Goal: Check status: Check status

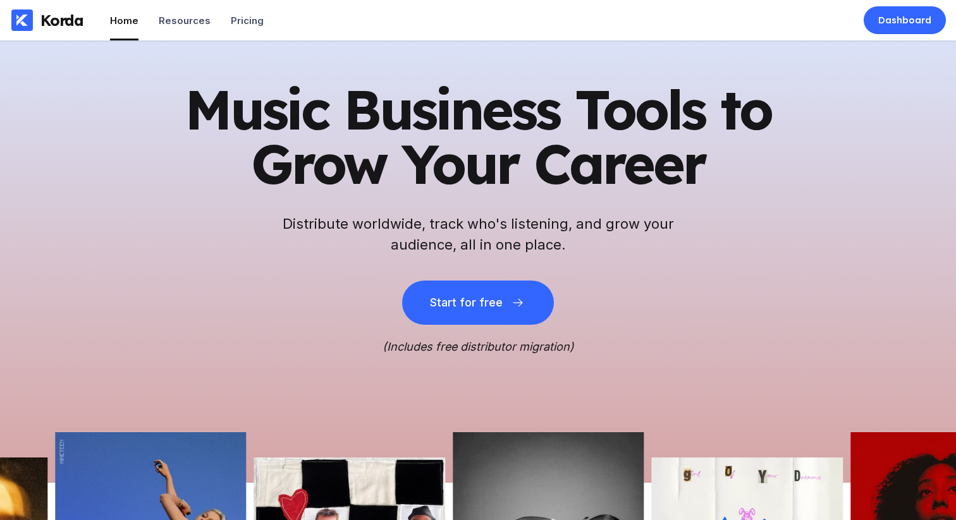
drag, startPoint x: 410, startPoint y: 106, endPoint x: 405, endPoint y: 116, distance: 11.3
click at [410, 106] on h1 "Music Business Tools to Grow Your Career" at bounding box center [477, 136] width 619 height 109
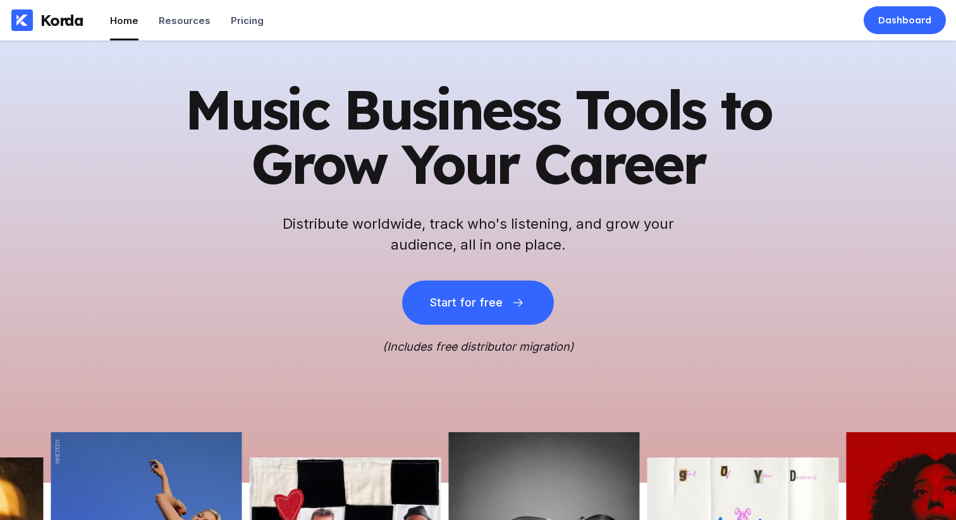
click at [404, 119] on h1 "Music Business Tools to Grow Your Career" at bounding box center [477, 136] width 619 height 109
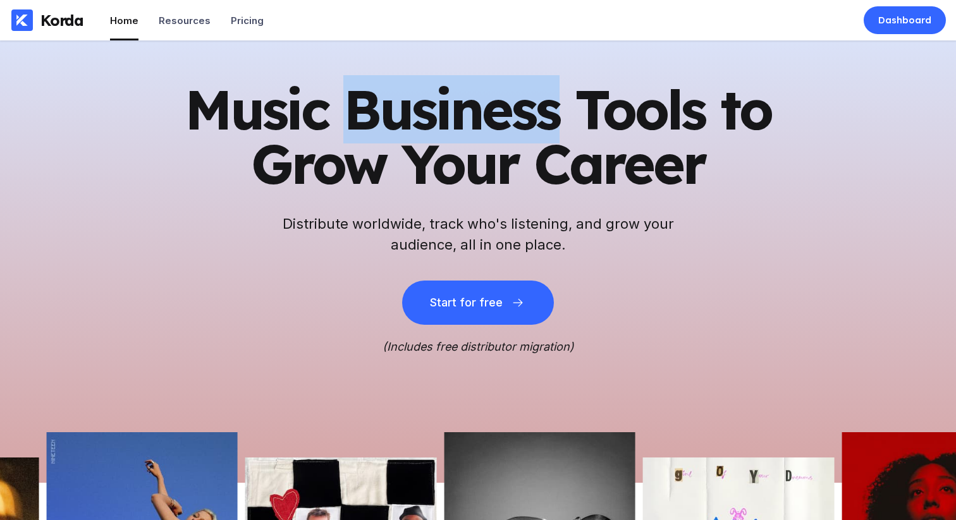
click at [404, 119] on h1 "Music Business Tools to Grow Your Career" at bounding box center [477, 136] width 619 height 109
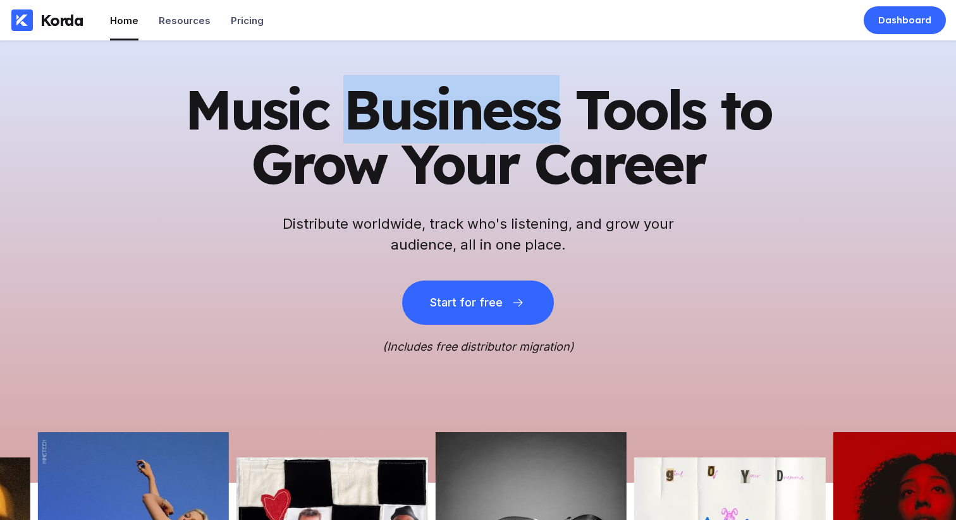
drag, startPoint x: 396, startPoint y: 121, endPoint x: 384, endPoint y: 125, distance: 12.4
click at [396, 121] on h1 "Music Business Tools to Grow Your Career" at bounding box center [477, 136] width 619 height 109
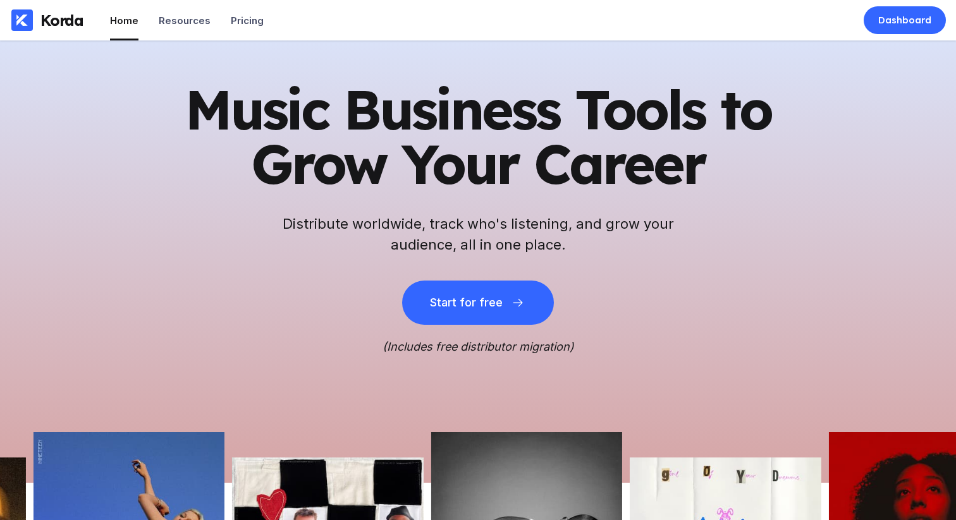
drag, startPoint x: 378, startPoint y: 126, endPoint x: 361, endPoint y: 137, distance: 20.2
click at [368, 133] on h1 "Music Business Tools to Grow Your Career" at bounding box center [477, 136] width 619 height 109
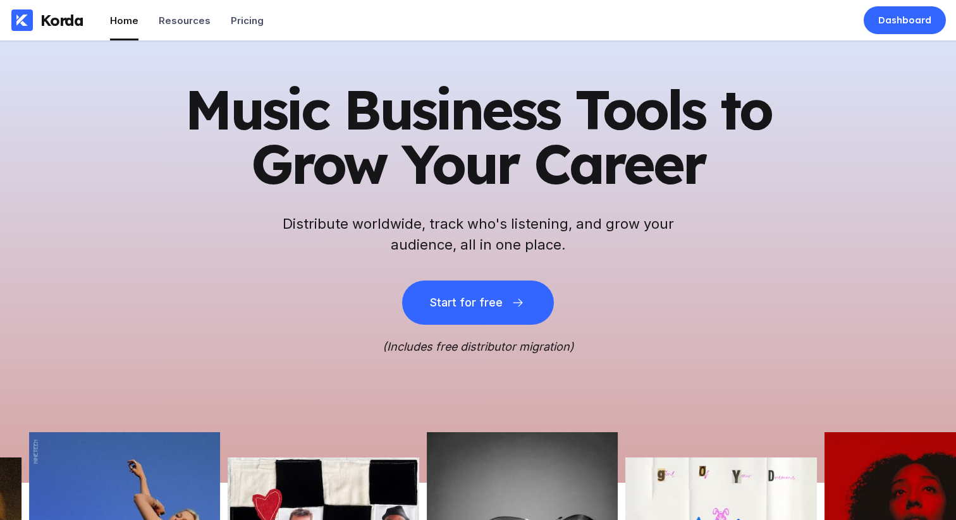
click at [361, 137] on h1 "Music Business Tools to Grow Your Career" at bounding box center [477, 136] width 619 height 109
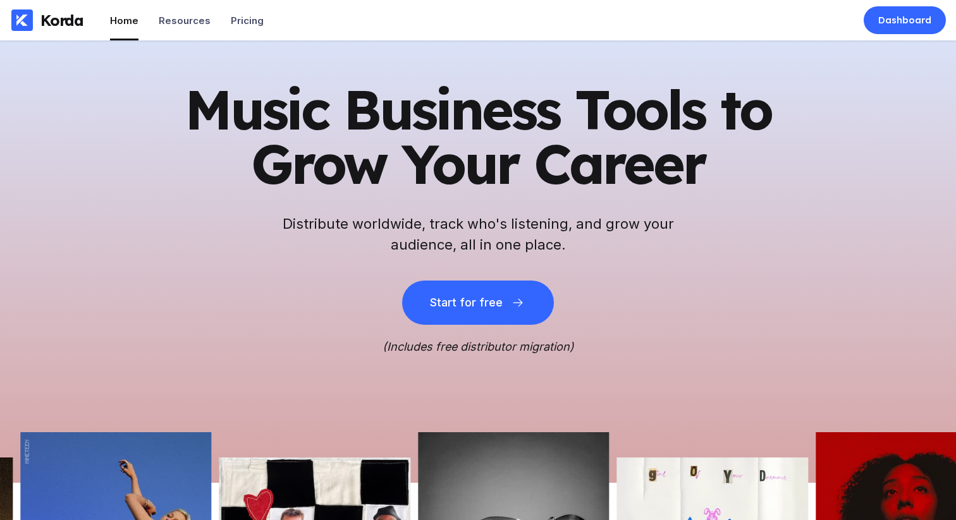
drag, startPoint x: 393, startPoint y: 142, endPoint x: 402, endPoint y: 150, distance: 12.1
click at [397, 145] on h1 "Music Business Tools to Grow Your Career" at bounding box center [477, 136] width 619 height 109
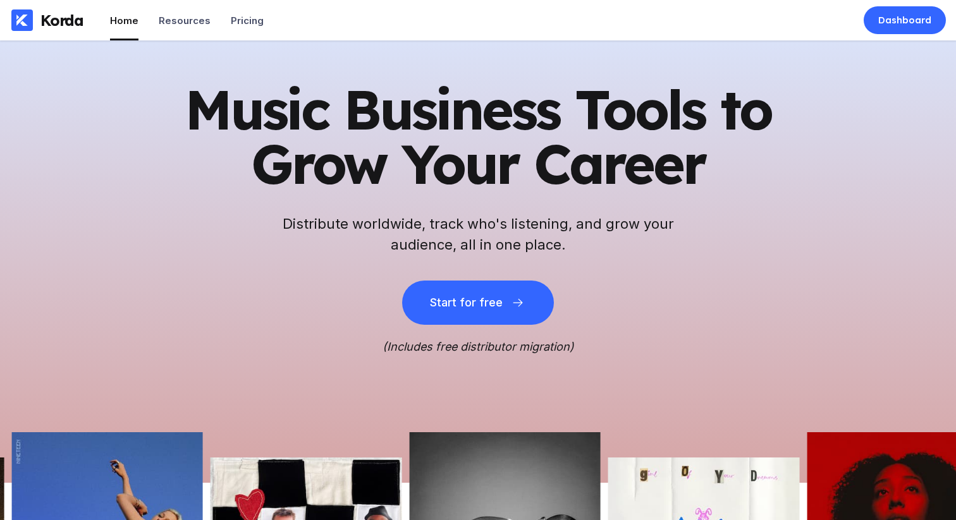
click at [478, 157] on h1 "Music Business Tools to Grow Your Career" at bounding box center [477, 136] width 619 height 109
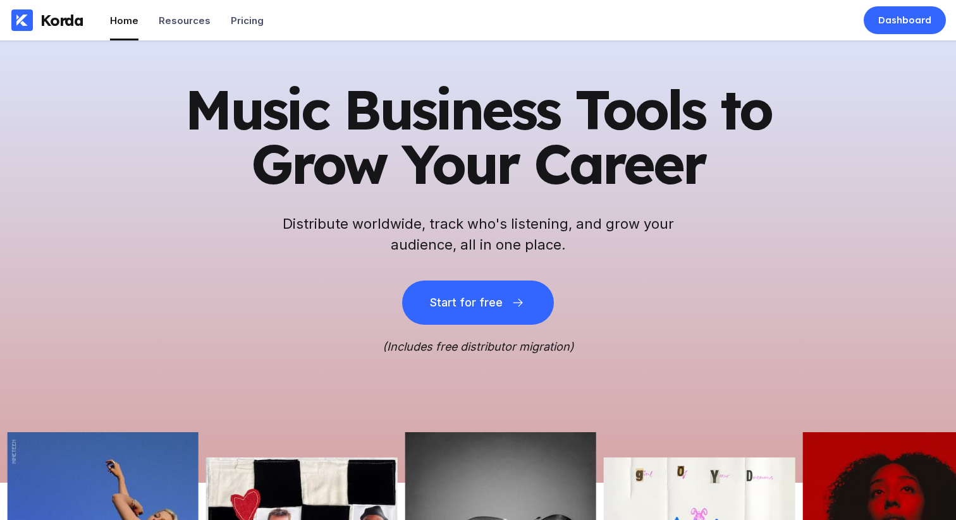
click at [487, 170] on h1 "Music Business Tools to Grow Your Career" at bounding box center [477, 136] width 619 height 109
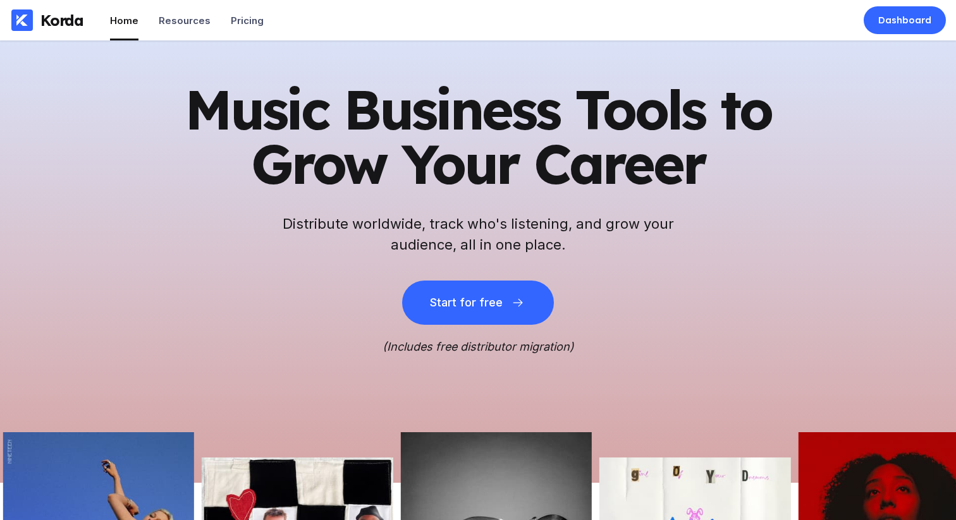
click at [487, 170] on h1 "Music Business Tools to Grow Your Career" at bounding box center [477, 136] width 619 height 109
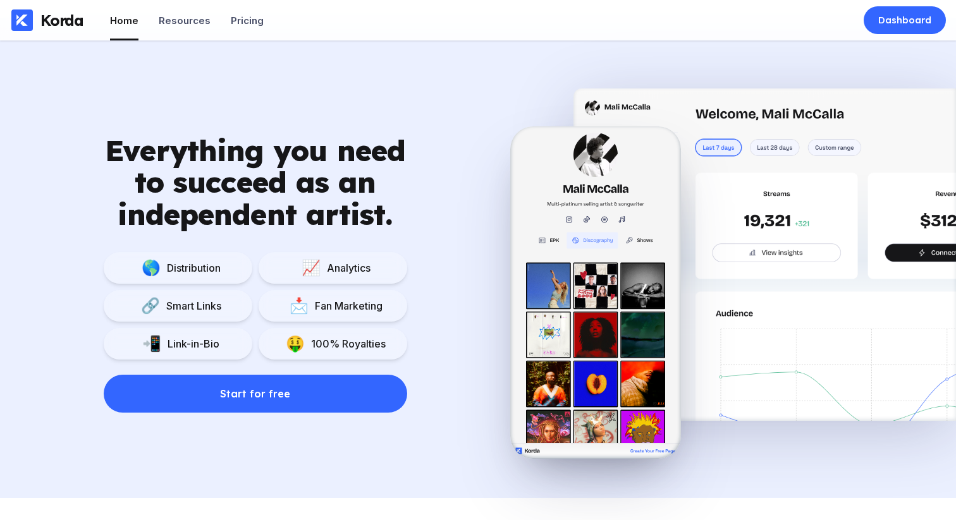
scroll to position [793, 0]
drag, startPoint x: 338, startPoint y: 300, endPoint x: 358, endPoint y: 304, distance: 20.7
click at [358, 304] on div "Fan Marketing" at bounding box center [345, 306] width 74 height 13
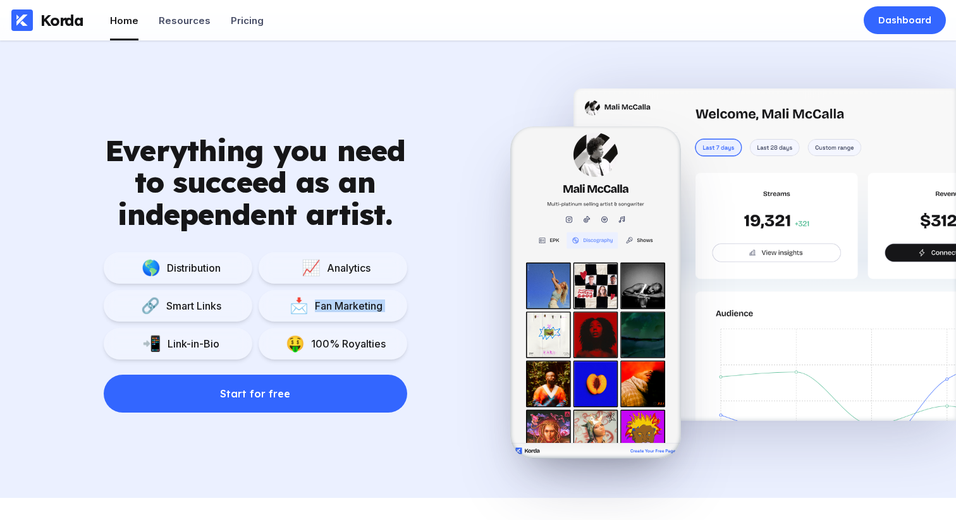
click at [358, 304] on div "Fan Marketing" at bounding box center [345, 306] width 74 height 13
click at [355, 304] on div "Fan Marketing" at bounding box center [345, 306] width 74 height 13
click at [353, 305] on div "Fan Marketing" at bounding box center [345, 306] width 74 height 13
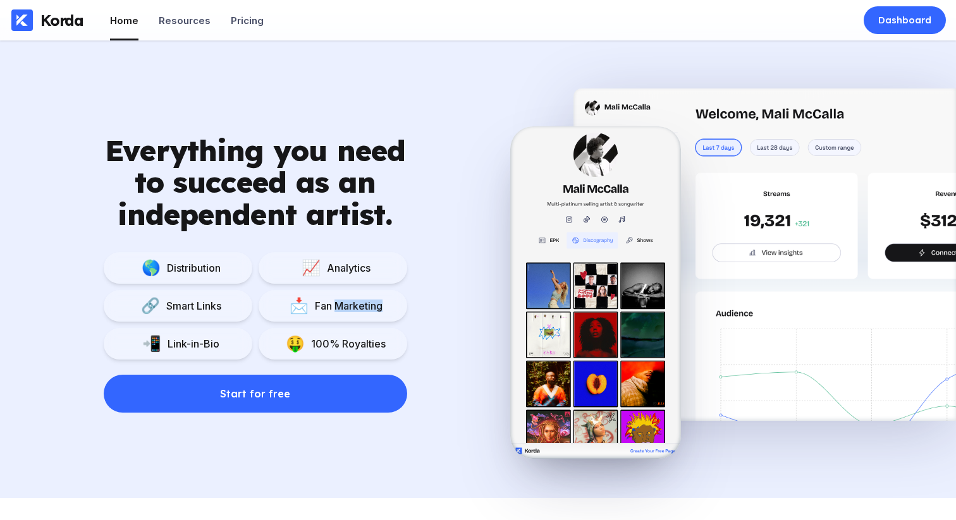
click at [347, 304] on div "Fan Marketing" at bounding box center [345, 306] width 74 height 13
click at [345, 303] on div "Fan Marketing" at bounding box center [345, 306] width 74 height 13
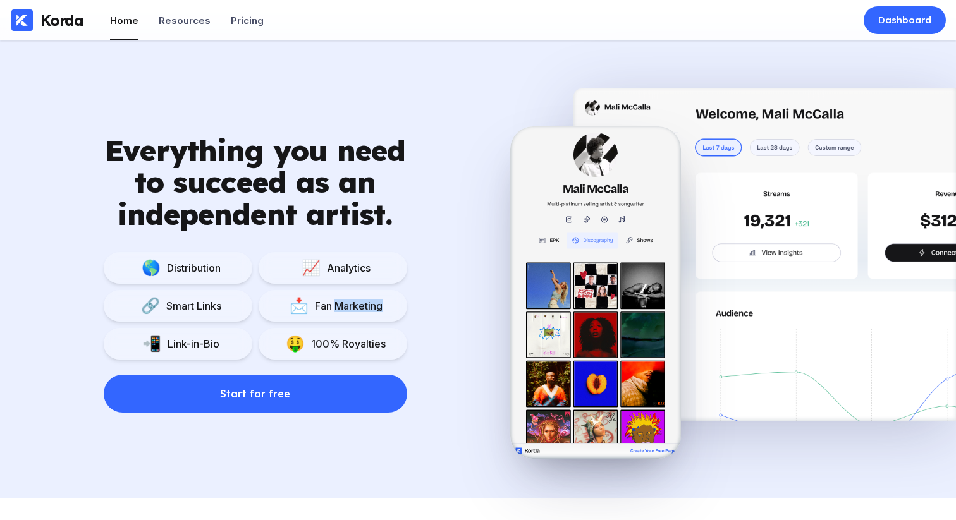
click at [345, 303] on div "Fan Marketing" at bounding box center [345, 306] width 74 height 13
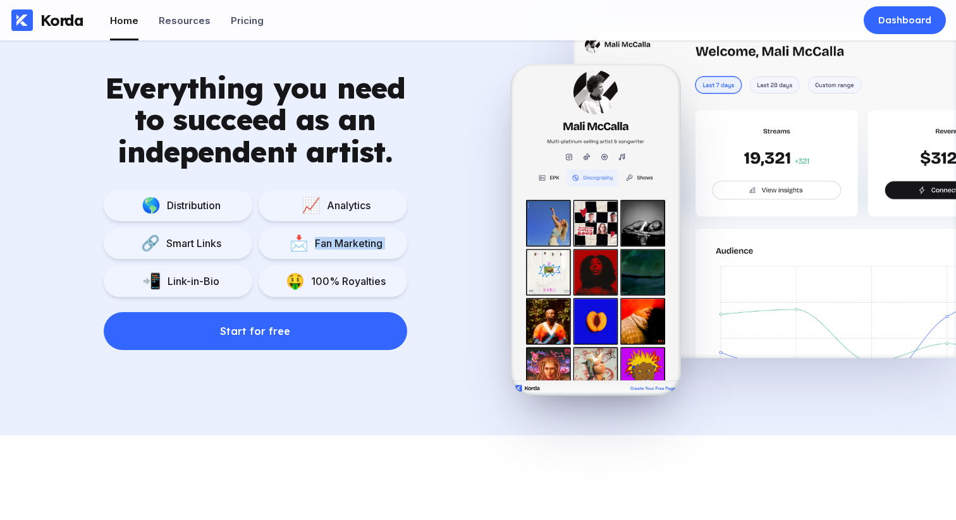
scroll to position [880, 0]
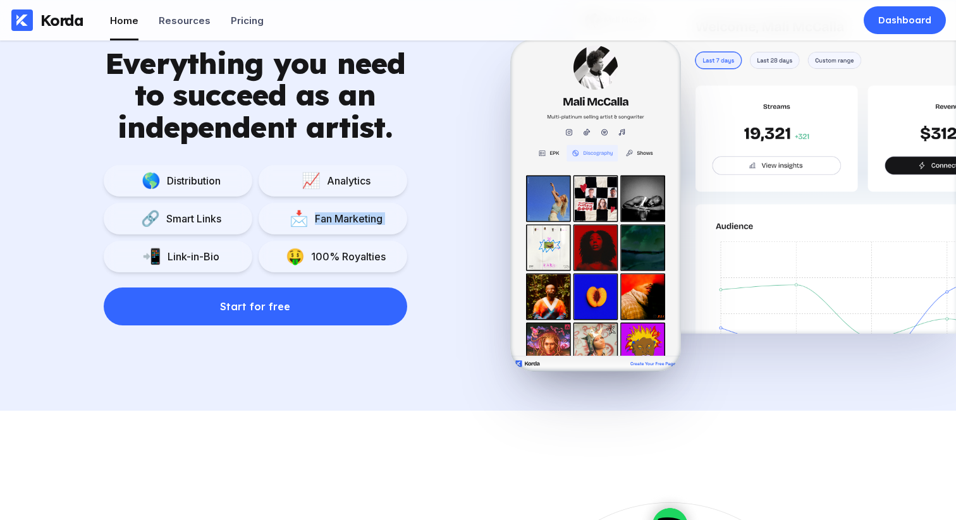
click at [406, 272] on link "Start for free" at bounding box center [255, 298] width 303 height 53
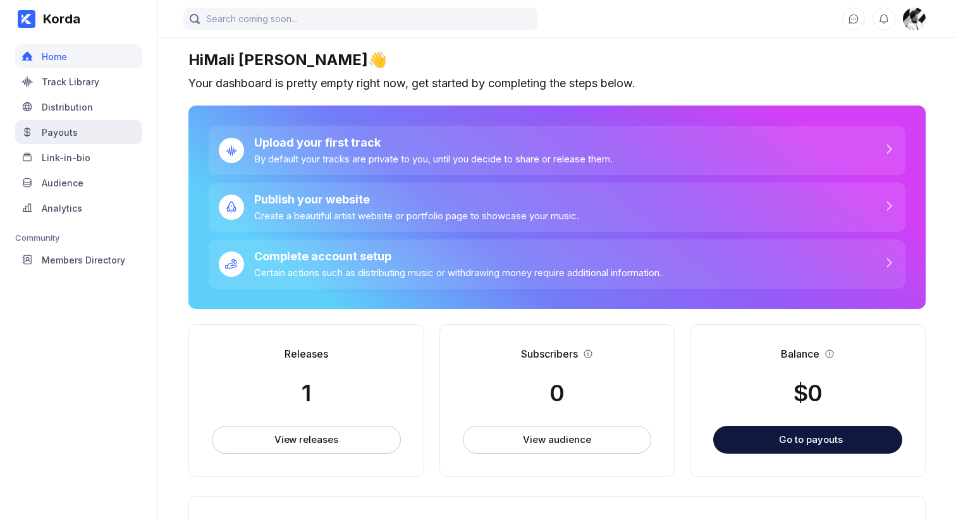
drag, startPoint x: 106, startPoint y: 325, endPoint x: 91, endPoint y: 119, distance: 206.0
click at [106, 323] on div "Korda Home Track Library Distribution Payouts Link-in-bio Audience Analytics Co…" at bounding box center [79, 260] width 158 height 520
click at [85, 66] on div "Home" at bounding box center [78, 56] width 127 height 24
click at [83, 58] on div "Home" at bounding box center [78, 56] width 127 height 24
click at [73, 53] on div "Home" at bounding box center [78, 56] width 127 height 24
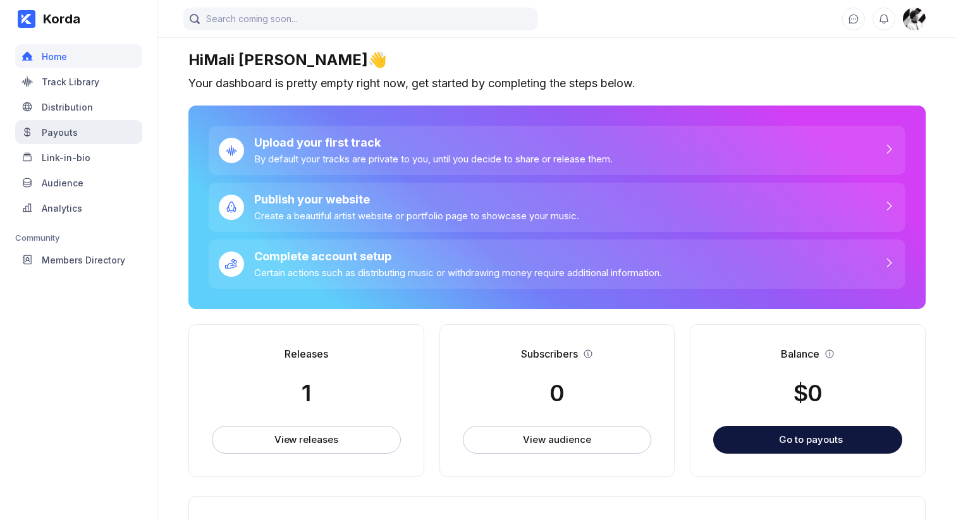
click at [63, 135] on div "Payouts" at bounding box center [60, 132] width 36 height 11
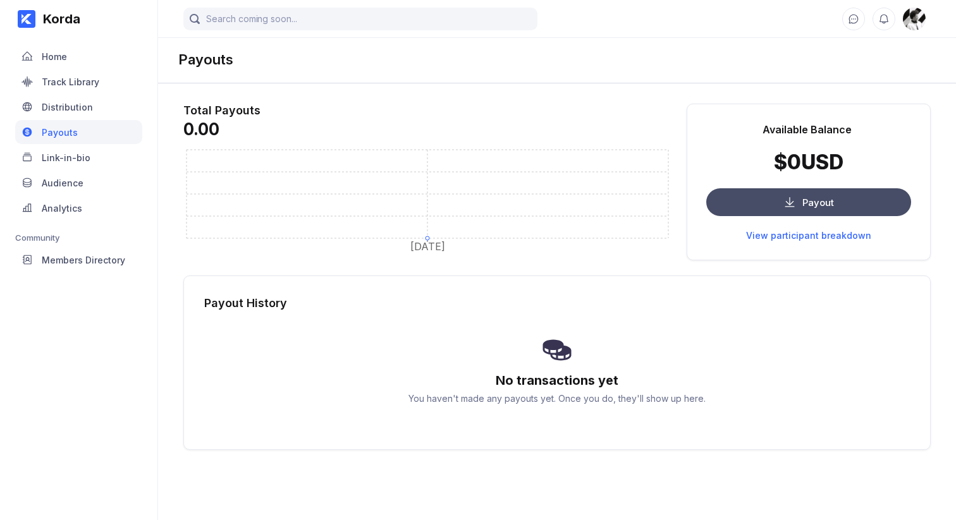
click at [884, 215] on button "Payout" at bounding box center [808, 202] width 205 height 28
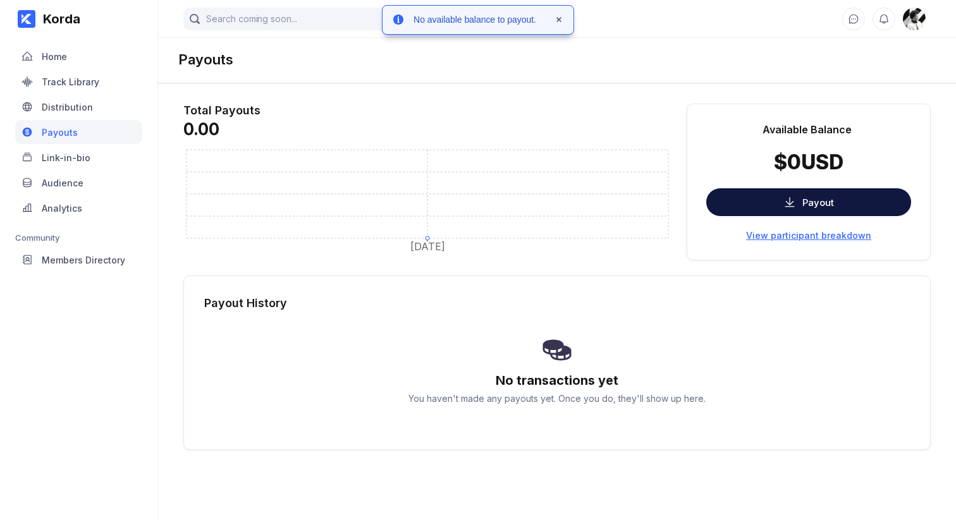
click at [829, 238] on div "View participant breakdown" at bounding box center [808, 235] width 125 height 11
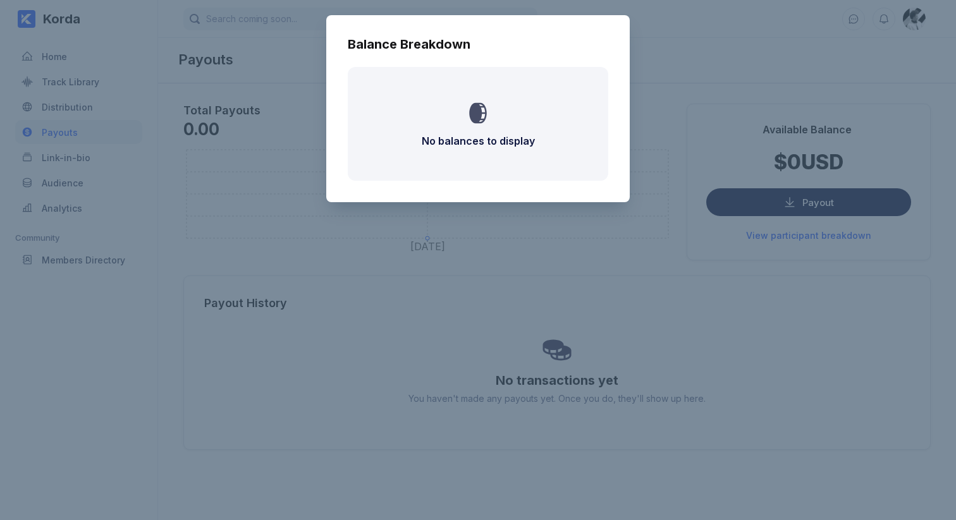
click at [800, 279] on div "Balance Breakdown No balances to display" at bounding box center [478, 260] width 956 height 520
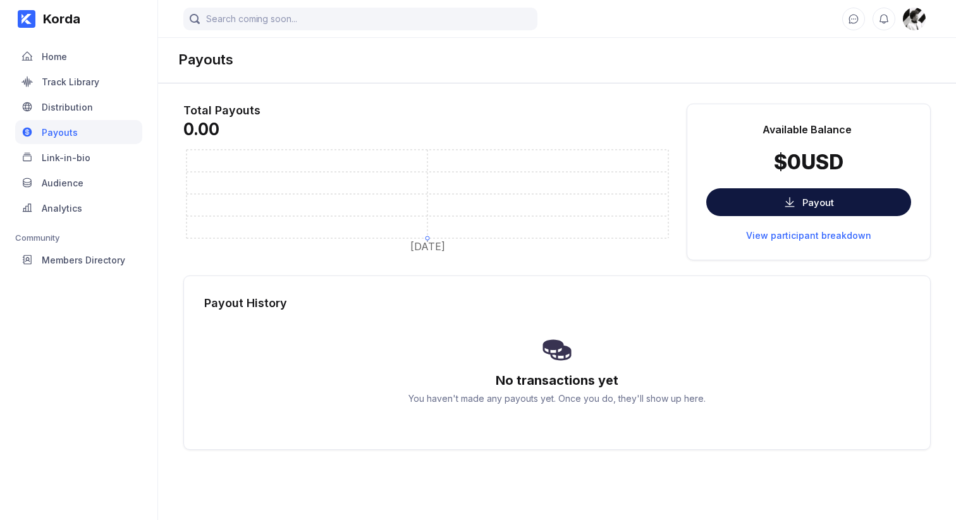
click at [746, 251] on div "Available Balance $ 0 USD Payout View participant breakdown" at bounding box center [808, 182] width 244 height 157
click at [796, 240] on div "View participant breakdown" at bounding box center [808, 235] width 125 height 11
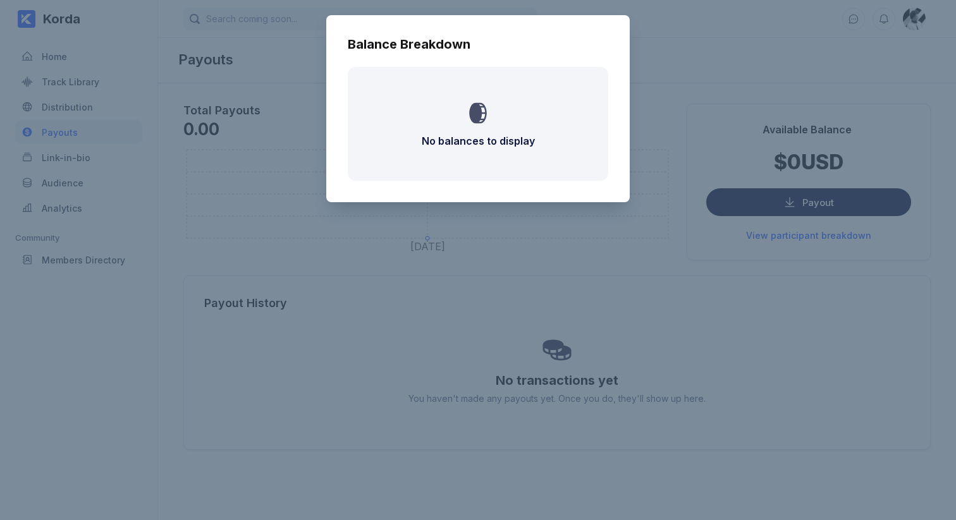
click at [791, 255] on div "Balance Breakdown No balances to display" at bounding box center [478, 260] width 956 height 520
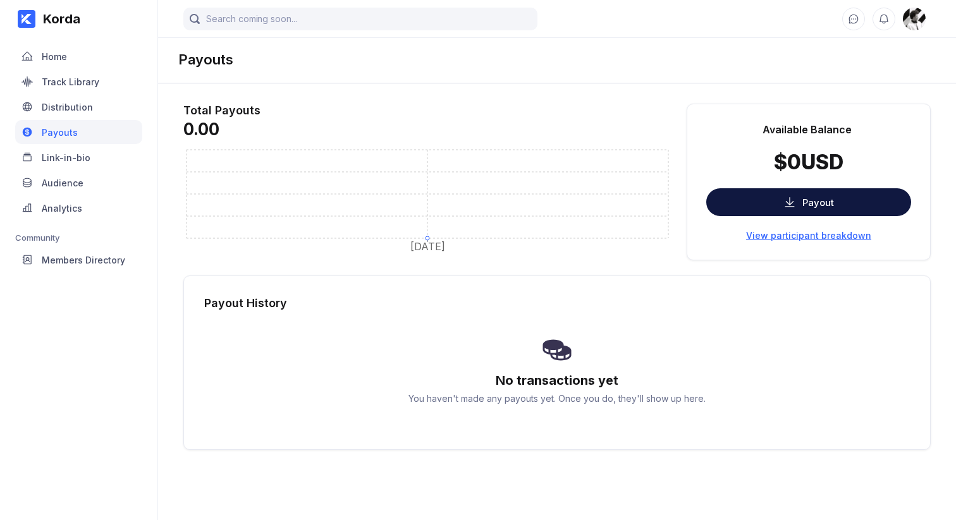
click at [793, 238] on div "View participant breakdown" at bounding box center [808, 235] width 125 height 11
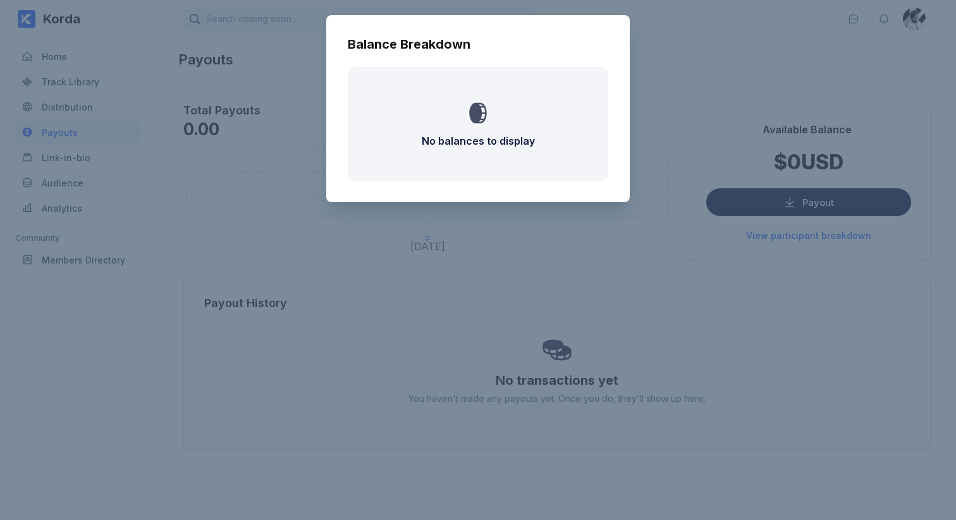
click at [790, 259] on div "Balance Breakdown No balances to display" at bounding box center [478, 260] width 956 height 520
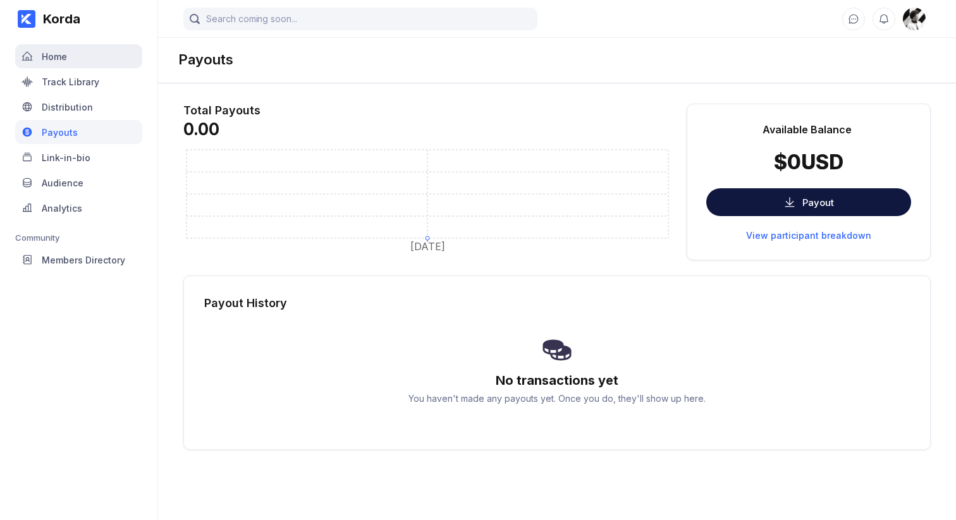
click at [66, 54] on div "Home" at bounding box center [54, 56] width 25 height 11
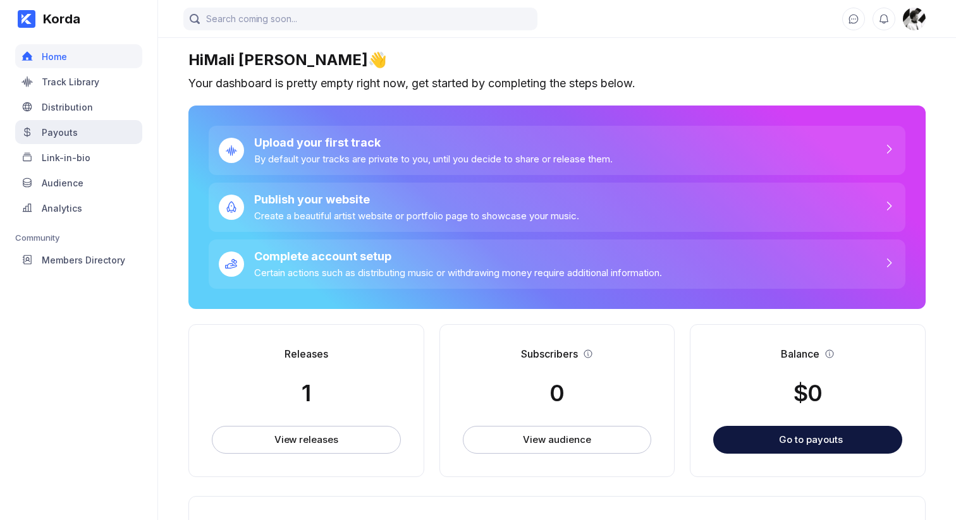
click at [64, 120] on div "Payouts" at bounding box center [78, 132] width 127 height 24
